Goal: Communication & Community: Share content

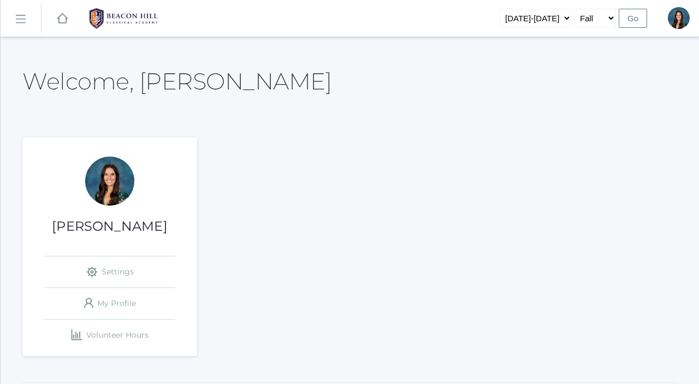
click at [18, 18] on rect at bounding box center [19, 18] width 17 height 17
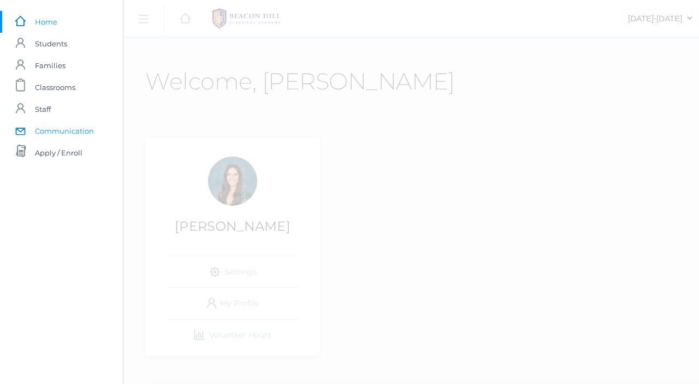
click at [65, 134] on span "Communication" at bounding box center [64, 131] width 59 height 22
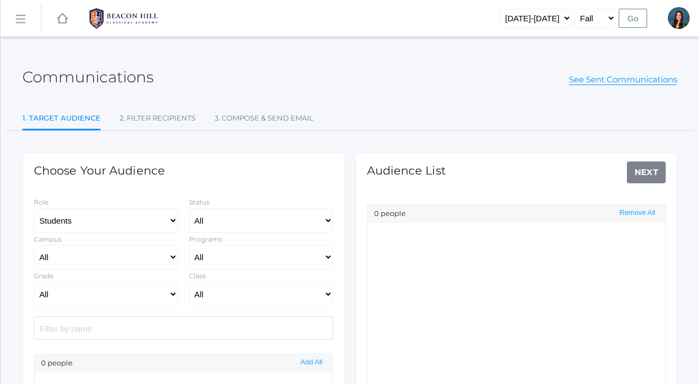
select select "Enrolled"
click at [205, 256] on select "All Full-Time Collaborative 4-Day" at bounding box center [261, 257] width 144 height 25
click at [223, 301] on select "All 01LA - First Grade [PERSON_NAME] 01LA - First Grade [PERSON_NAME] 02LA - Se…" at bounding box center [261, 294] width 144 height 25
click at [189, 282] on select "All 01LA - First Grade [PERSON_NAME] 01LA - First Grade [PERSON_NAME] 02LA - Se…" at bounding box center [261, 294] width 144 height 25
click at [266, 296] on select "All 01LA - First Grade [PERSON_NAME] 01LA - First Grade [PERSON_NAME] 02LA - Se…" at bounding box center [261, 294] width 144 height 25
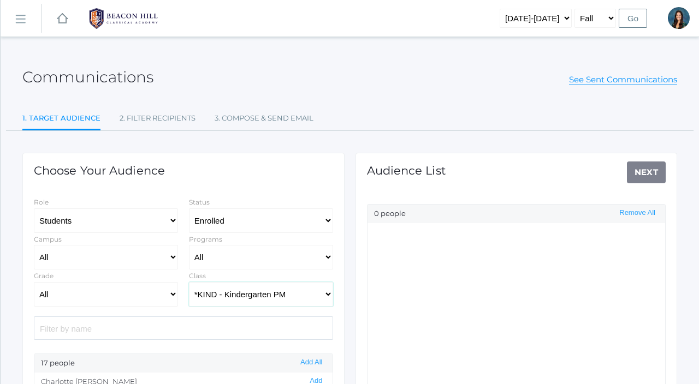
select select "1957"
click at [189, 282] on select "All 01LA - First Grade [PERSON_NAME] 01LA - First Grade [PERSON_NAME] 02LA - Se…" at bounding box center [261, 294] width 144 height 25
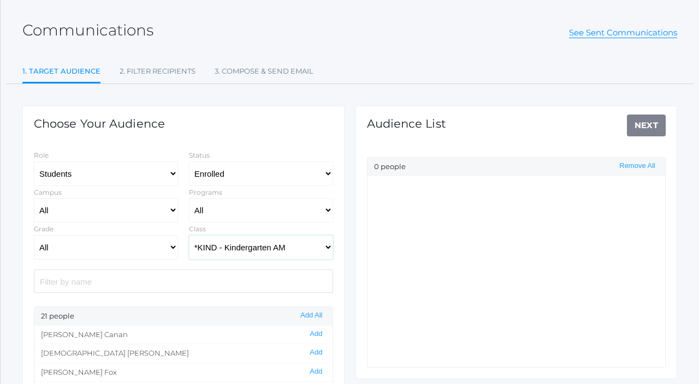
scroll to position [55, 0]
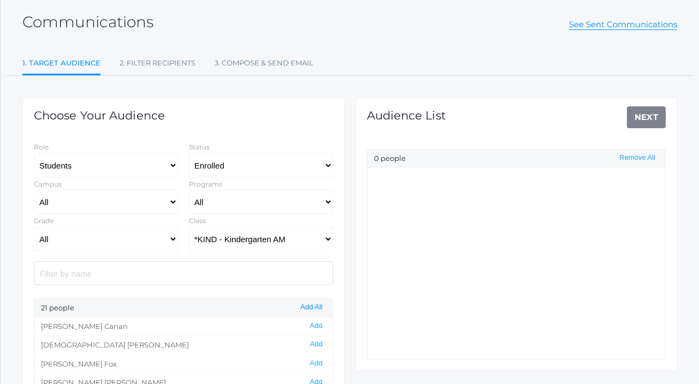
click at [312, 308] on button "Add All" at bounding box center [311, 307] width 28 height 9
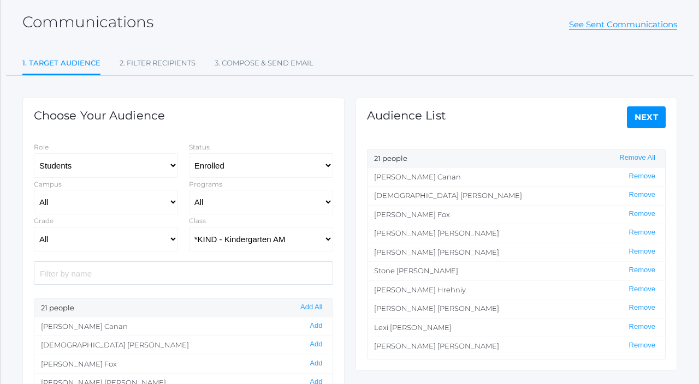
scroll to position [204, 0]
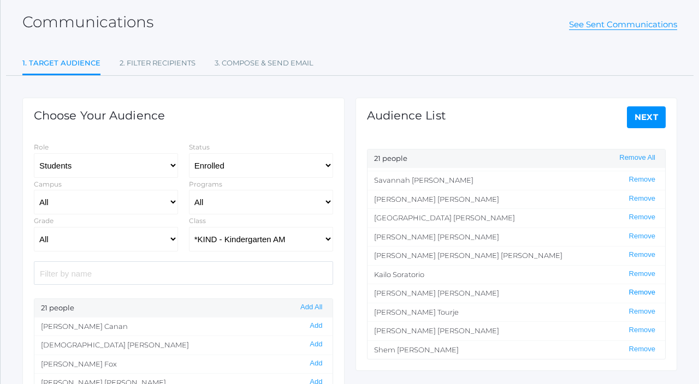
click at [646, 294] on button "Remove" at bounding box center [642, 292] width 33 height 9
click at [649, 127] on link "Next" at bounding box center [646, 117] width 39 height 22
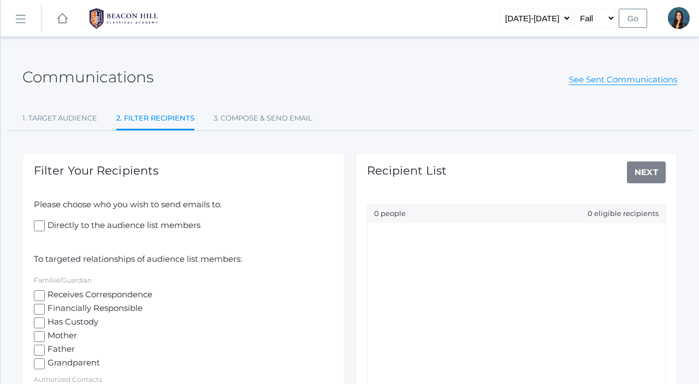
click at [38, 339] on input "Mother" at bounding box center [39, 336] width 11 height 11
checkbox input "true"
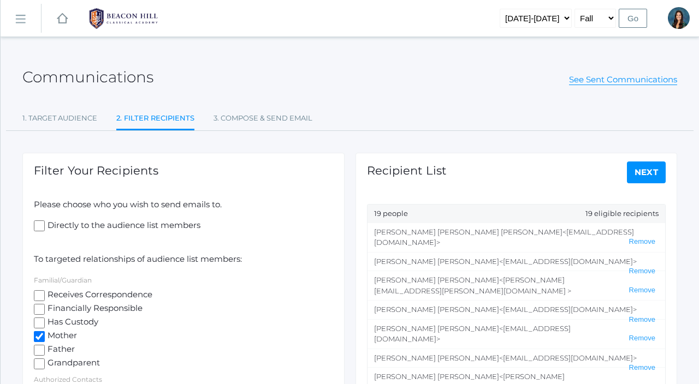
click at [40, 349] on input "Father" at bounding box center [39, 350] width 11 height 11
checkbox input "true"
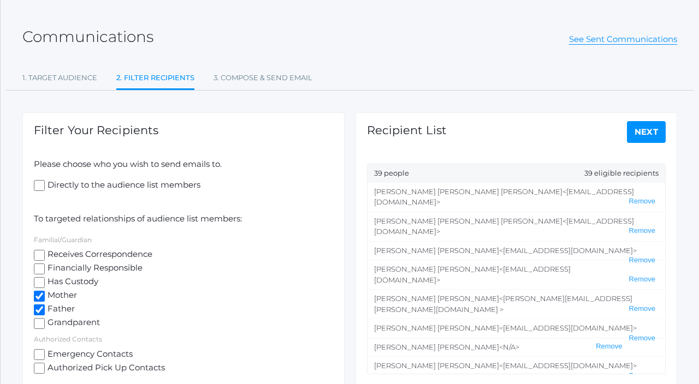
scroll to position [41, 0]
click at [644, 129] on link "Next" at bounding box center [646, 131] width 39 height 22
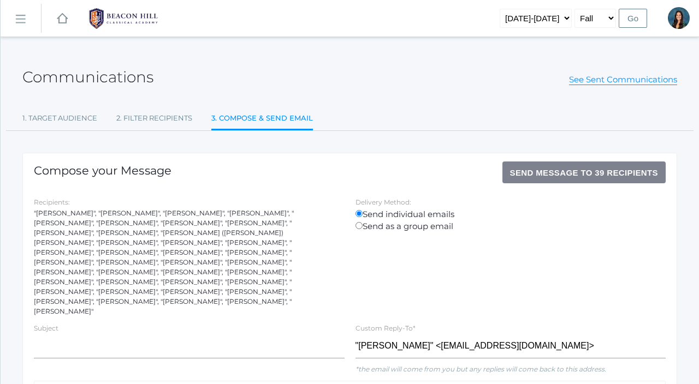
drag, startPoint x: 213, startPoint y: 282, endPoint x: 33, endPoint y: 214, distance: 193.0
click at [33, 214] on div "Recipients: "[PERSON_NAME]", "[PERSON_NAME]", "[PERSON_NAME]", "[PERSON_NAME]",…" at bounding box center [189, 256] width 322 height 121
click at [360, 227] on input "Send as a group email" at bounding box center [358, 225] width 7 height 7
radio input "true"
click at [359, 214] on input "Send individual emails" at bounding box center [358, 213] width 7 height 7
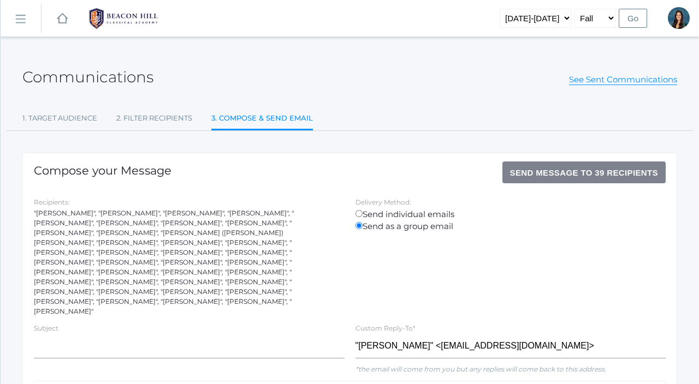
radio input "true"
click at [600, 82] on link "See Sent Communications" at bounding box center [623, 79] width 108 height 11
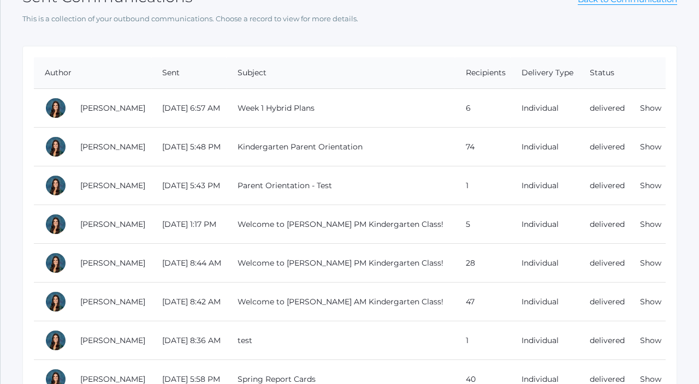
scroll to position [81, 0]
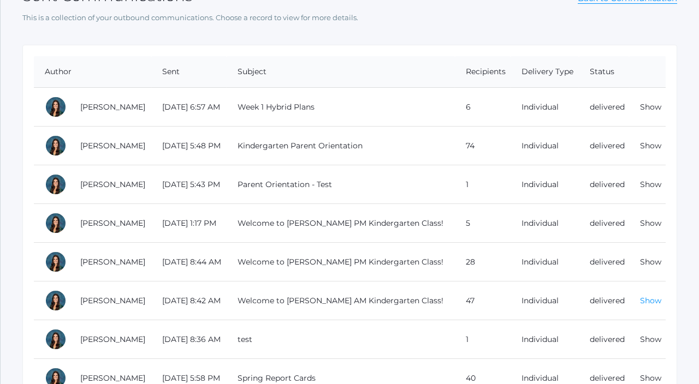
click at [649, 300] on link "Show" at bounding box center [650, 301] width 21 height 10
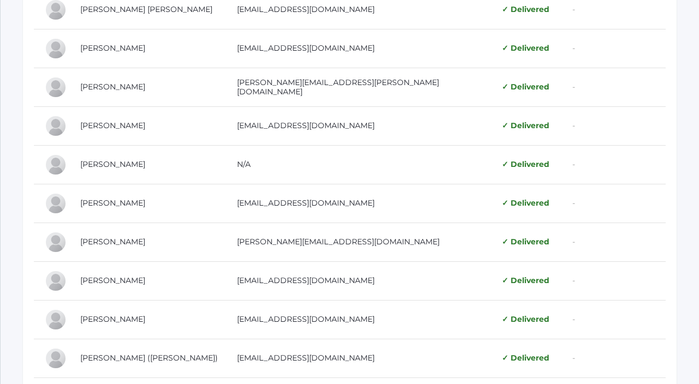
scroll to position [791, 0]
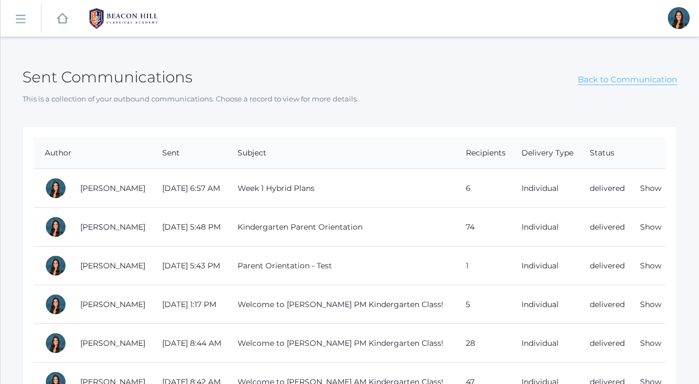
click at [603, 83] on link "Back to Communication" at bounding box center [627, 79] width 99 height 11
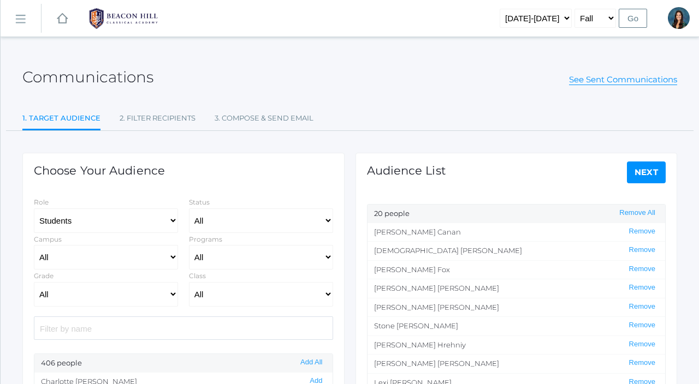
select select "Enrolled"
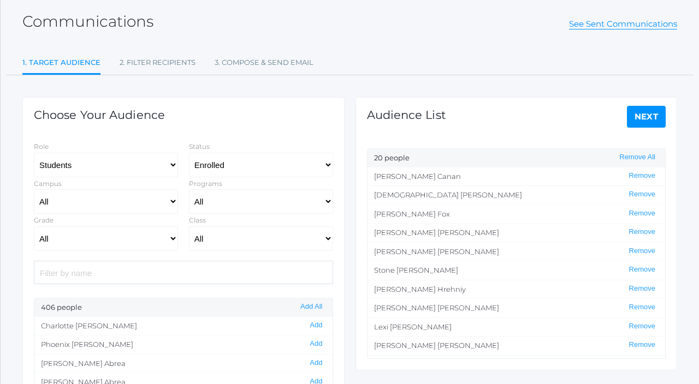
scroll to position [57, 0]
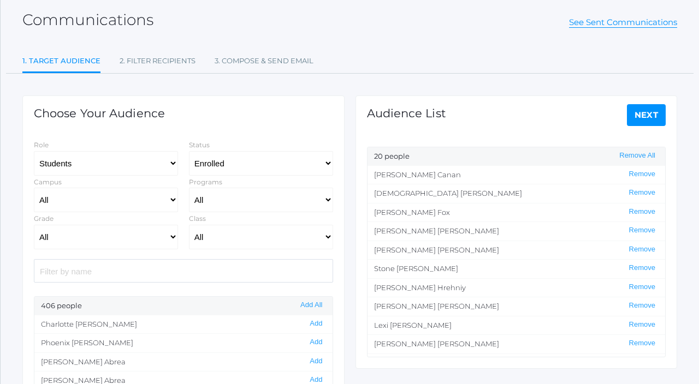
click at [644, 118] on link "Next" at bounding box center [646, 115] width 39 height 22
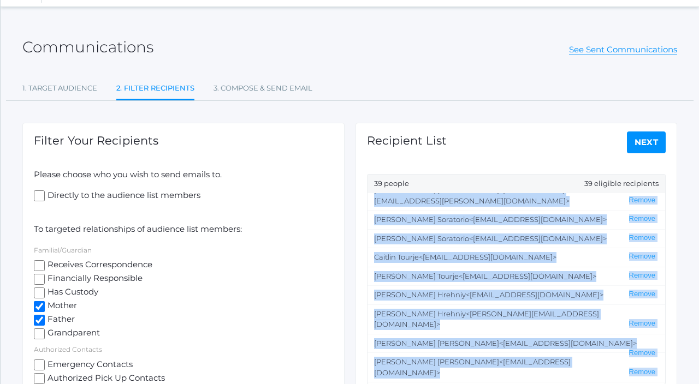
scroll to position [96, 0]
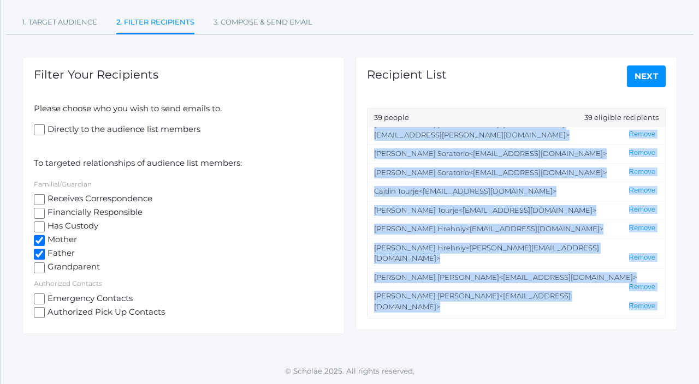
drag, startPoint x: 375, startPoint y: 232, endPoint x: 548, endPoint y: 310, distance: 189.7
click at [548, 310] on ul "[PERSON_NAME] <[EMAIL_ADDRESS][DOMAIN_NAME]> Remove [PERSON_NAME] <[EMAIL_ADDRE…" at bounding box center [516, 222] width 298 height 191
copy ul "[PERSON_NAME] <[EMAIL_ADDRESS][DOMAIN_NAME]> Remove [PERSON_NAME] <[EMAIL_ADDRE…"
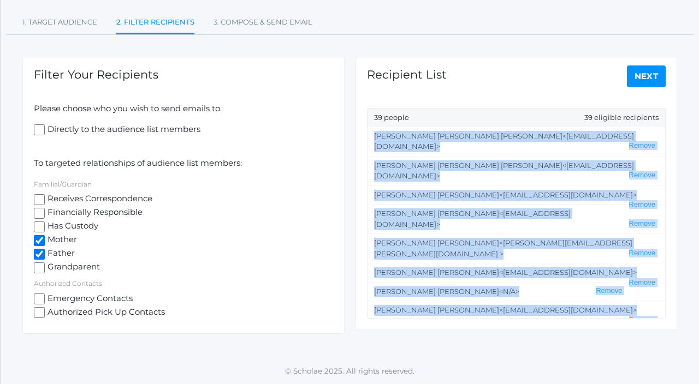
scroll to position [0, 0]
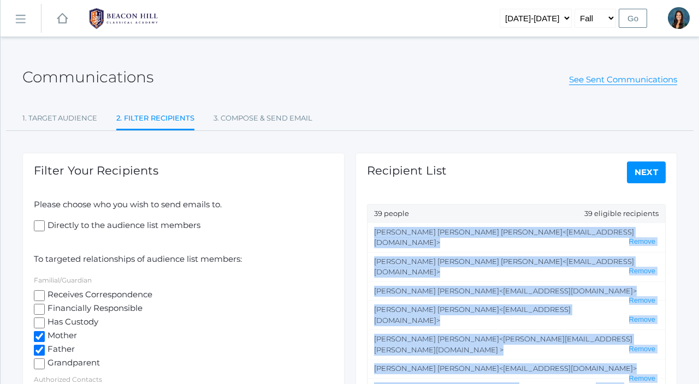
click at [409, 257] on span "[PERSON_NAME]" at bounding box center [468, 261] width 188 height 9
